Goal: Information Seeking & Learning: Learn about a topic

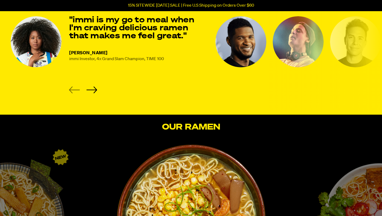
scroll to position [744, 0]
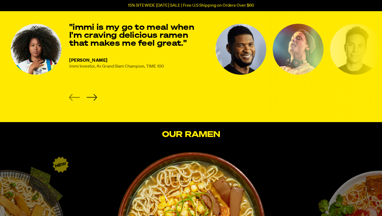
click at [96, 95] on icon "Next slide" at bounding box center [91, 97] width 11 height 7
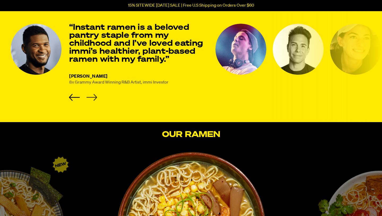
click at [96, 95] on icon "Next slide" at bounding box center [91, 97] width 11 height 7
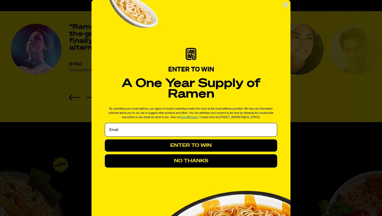
click at [286, 5] on icon "Close dialog" at bounding box center [286, 5] width 2 height 2
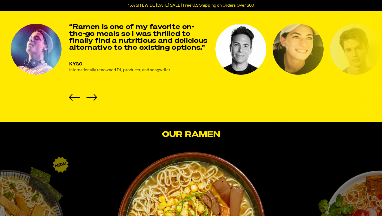
click at [97, 100] on li "KYGO Internationally renowned DJ, producer, and songwriter “Ramen is one of my …" at bounding box center [110, 62] width 199 height 77
click at [95, 98] on icon "Next slide" at bounding box center [91, 97] width 11 height 7
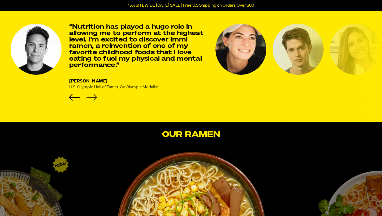
click at [95, 98] on icon "Next slide" at bounding box center [91, 97] width 11 height 7
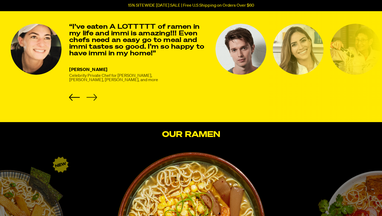
click at [95, 98] on icon "Next slide" at bounding box center [91, 97] width 11 height 7
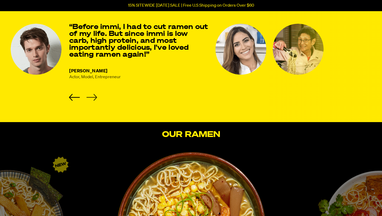
click at [96, 98] on icon "Next slide" at bounding box center [92, 97] width 11 height 7
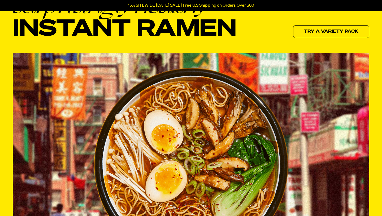
scroll to position [0, 0]
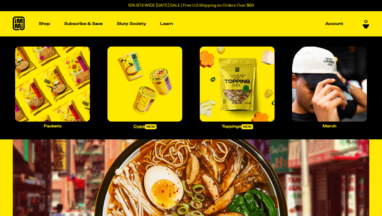
click at [144, 92] on img "Main navigation" at bounding box center [145, 83] width 75 height 75
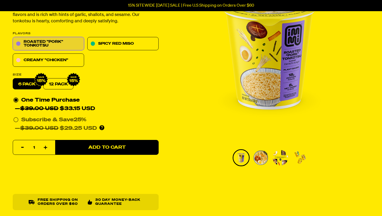
scroll to position [78, 0]
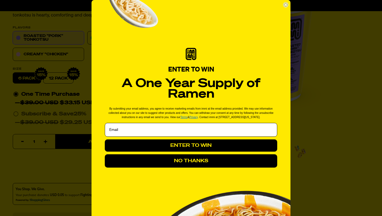
click at [285, 4] on icon "Close dialog" at bounding box center [286, 5] width 2 height 2
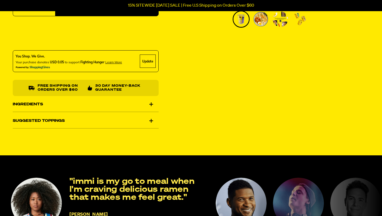
scroll to position [232, 0]
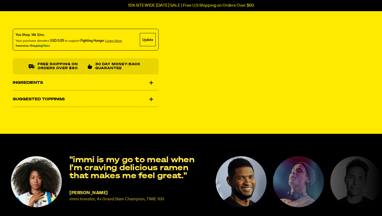
click at [149, 81] on div "Ingredients" at bounding box center [86, 82] width 146 height 15
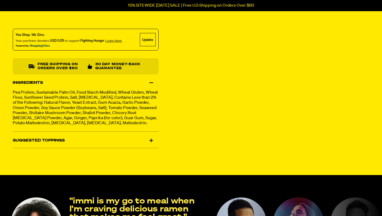
click at [149, 81] on div "Ingredients" at bounding box center [86, 82] width 146 height 15
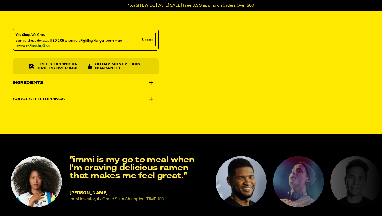
click at [151, 99] on div "Suggested Toppings" at bounding box center [86, 99] width 146 height 15
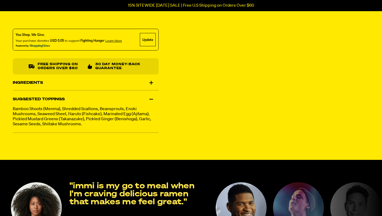
click at [151, 99] on div "Suggested Toppings" at bounding box center [86, 99] width 146 height 15
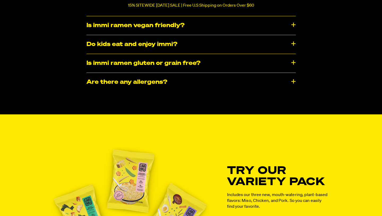
scroll to position [2291, 0]
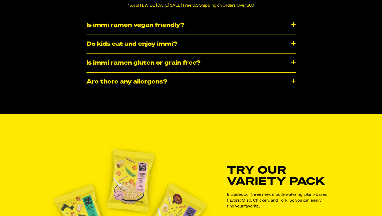
click at [112, 72] on div "Is immi ramen gluten or grain free?" at bounding box center [192, 63] width 210 height 19
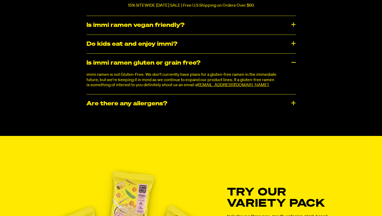
click at [112, 72] on div "Is immi ramen gluten or grain free?" at bounding box center [192, 63] width 210 height 19
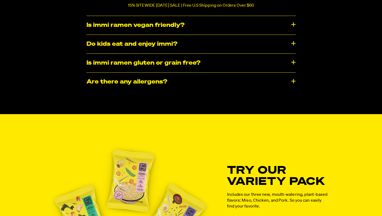
click at [119, 91] on div "​​Are there any allergens?" at bounding box center [192, 81] width 210 height 19
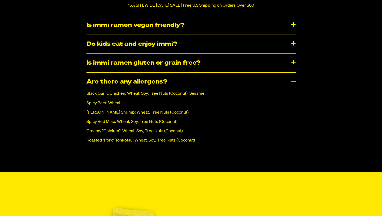
click at [119, 91] on div "​​Are there any allergens?" at bounding box center [192, 81] width 210 height 19
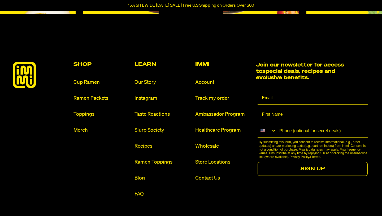
scroll to position [2656, 0]
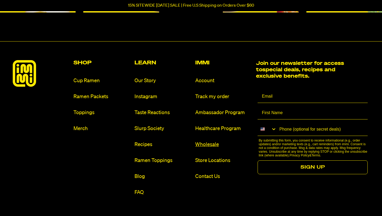
click at [206, 148] on link "Wholesale" at bounding box center [223, 144] width 57 height 7
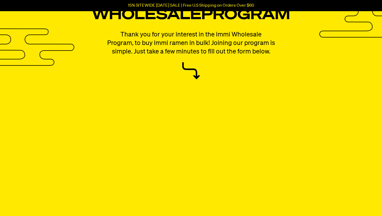
scroll to position [44, 0]
